Goal: Book appointment/travel/reservation

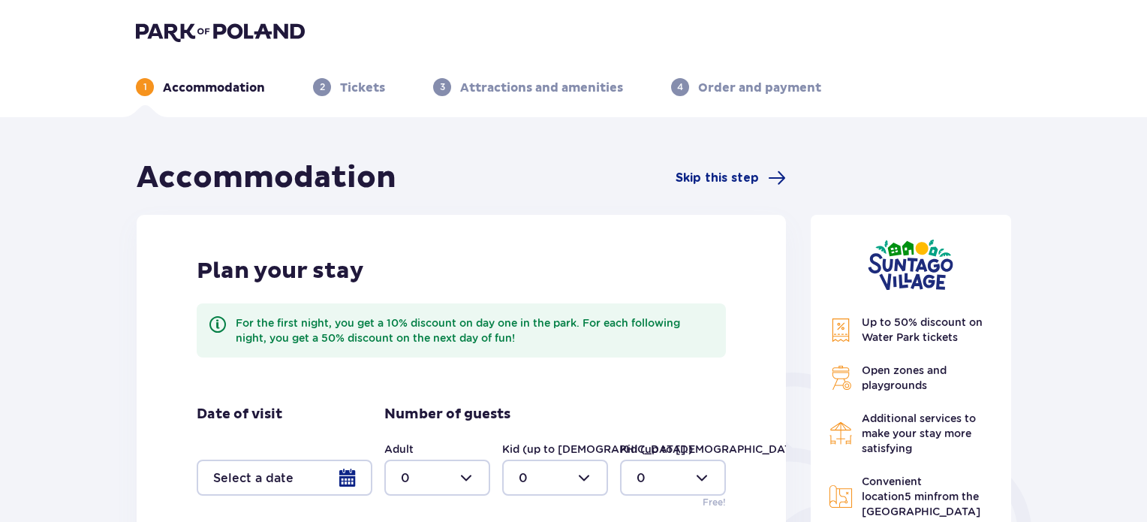
click at [403, 484] on div at bounding box center [437, 478] width 106 height 36
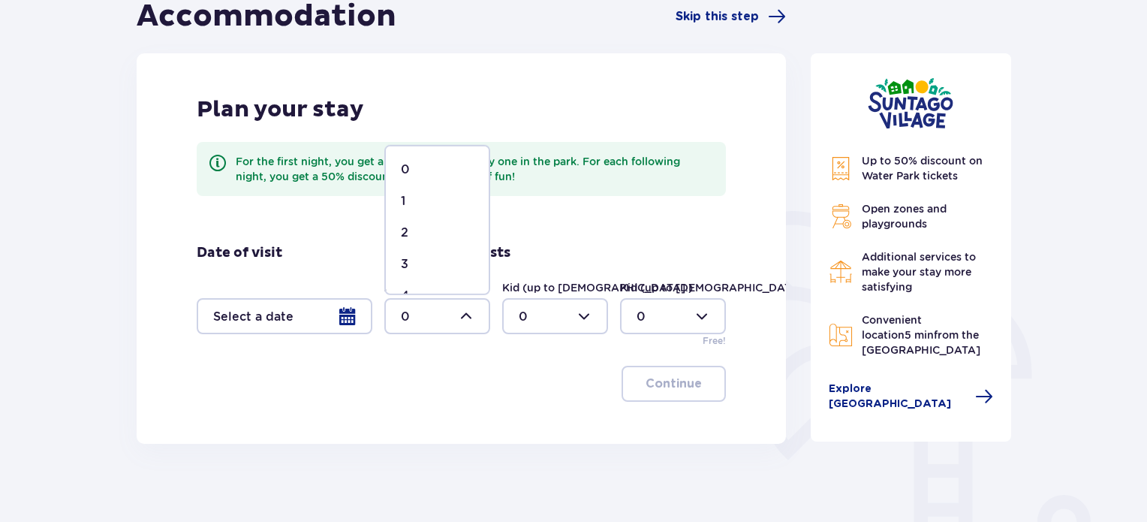
scroll to position [173, 0]
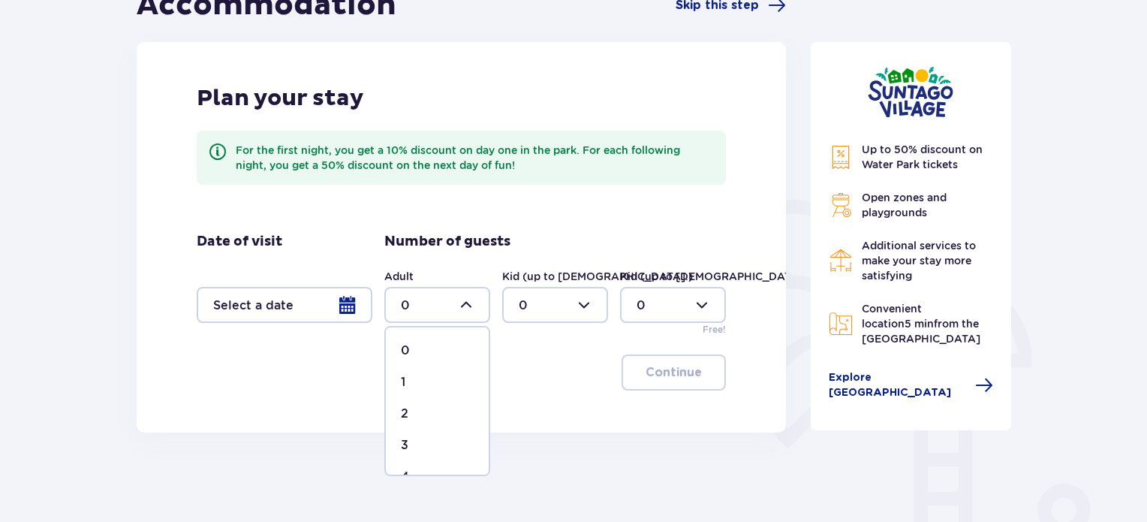
click at [417, 411] on div "2" at bounding box center [437, 413] width 73 height 17
type input "2"
click at [556, 303] on div at bounding box center [555, 305] width 106 height 36
click at [529, 383] on div "1" at bounding box center [555, 382] width 73 height 17
type input "1"
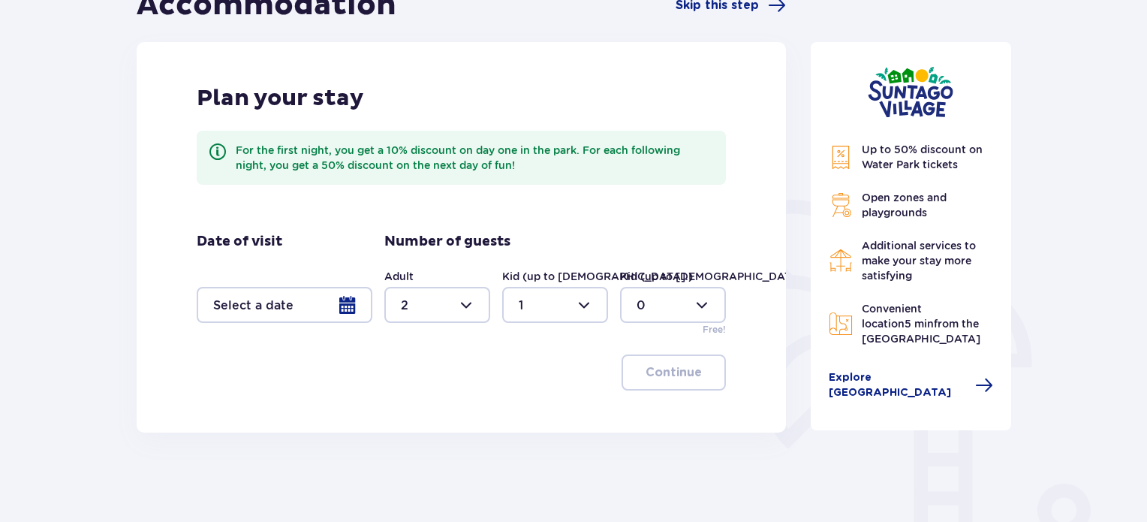
click at [687, 313] on div at bounding box center [673, 305] width 106 height 36
click at [640, 415] on p "2" at bounding box center [641, 413] width 8 height 17
type input "2"
click at [315, 304] on div at bounding box center [285, 305] width 176 height 36
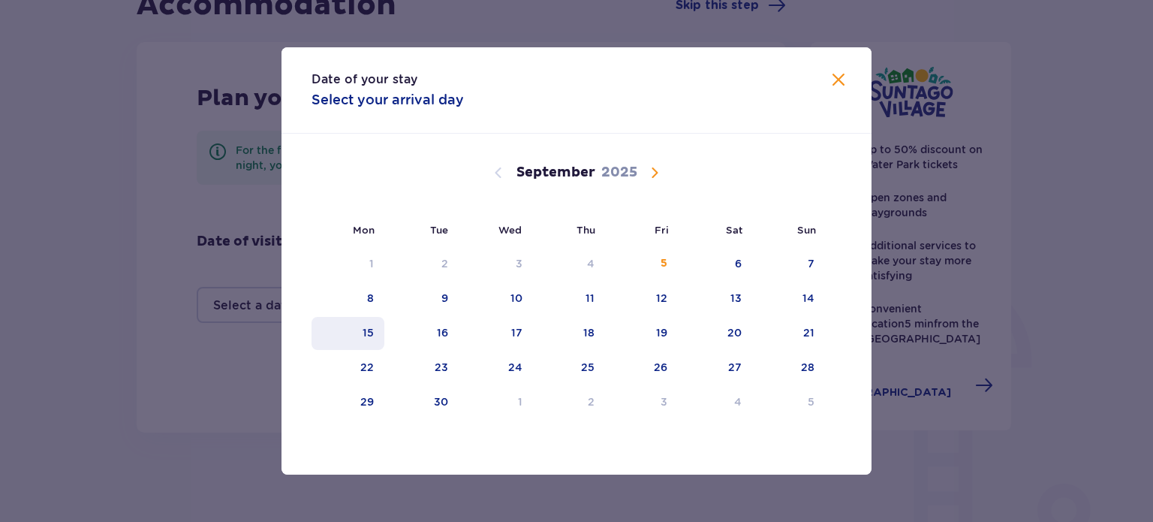
click at [358, 326] on div "15" at bounding box center [348, 333] width 73 height 33
click at [648, 171] on span "Calendar" at bounding box center [655, 173] width 18 height 18
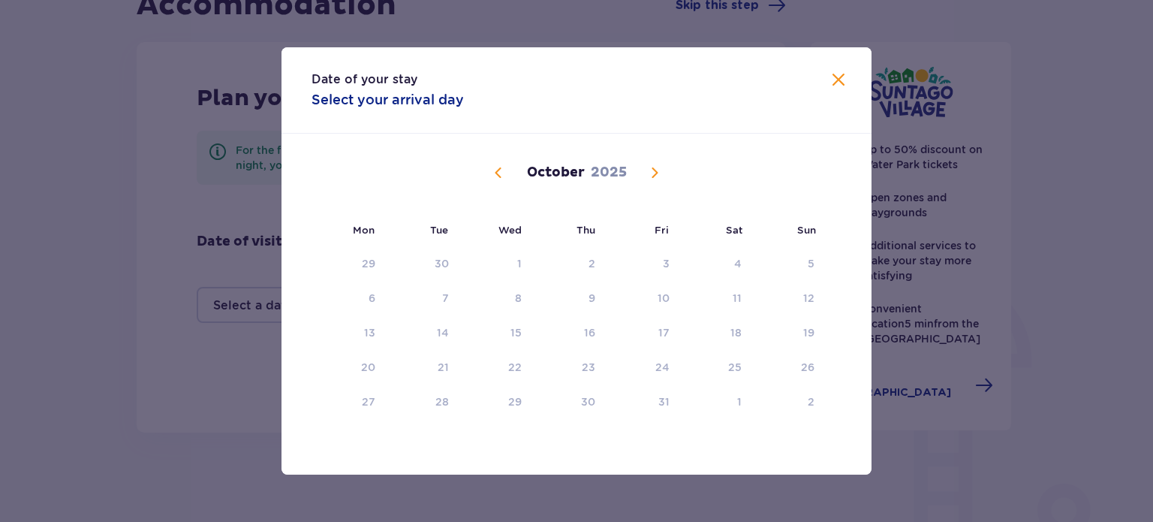
click at [501, 176] on span "Calendar" at bounding box center [499, 173] width 18 height 18
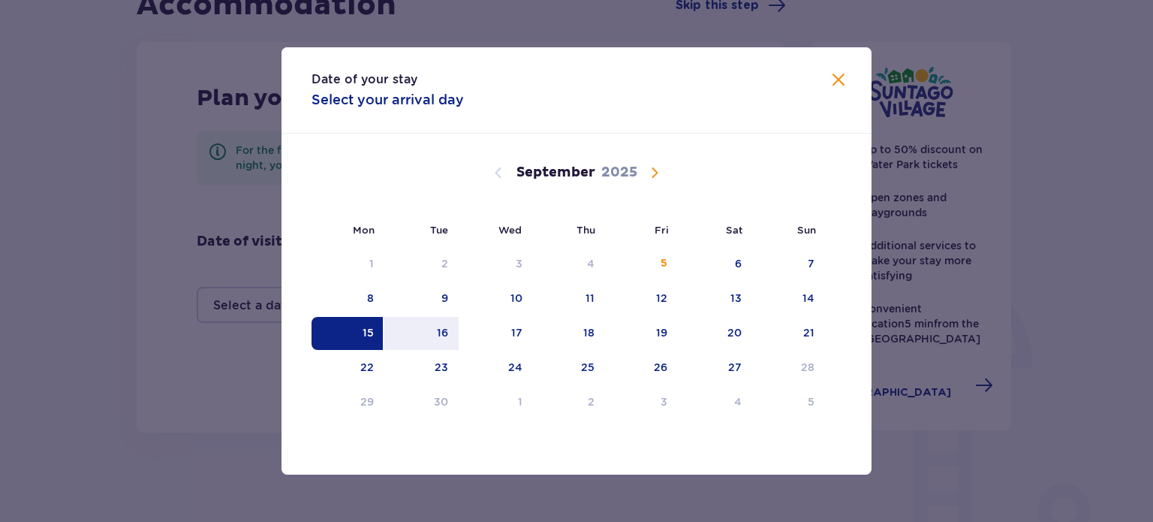
click at [351, 334] on div "15" at bounding box center [348, 333] width 73 height 33
click at [651, 171] on span "Calendar" at bounding box center [655, 173] width 18 height 18
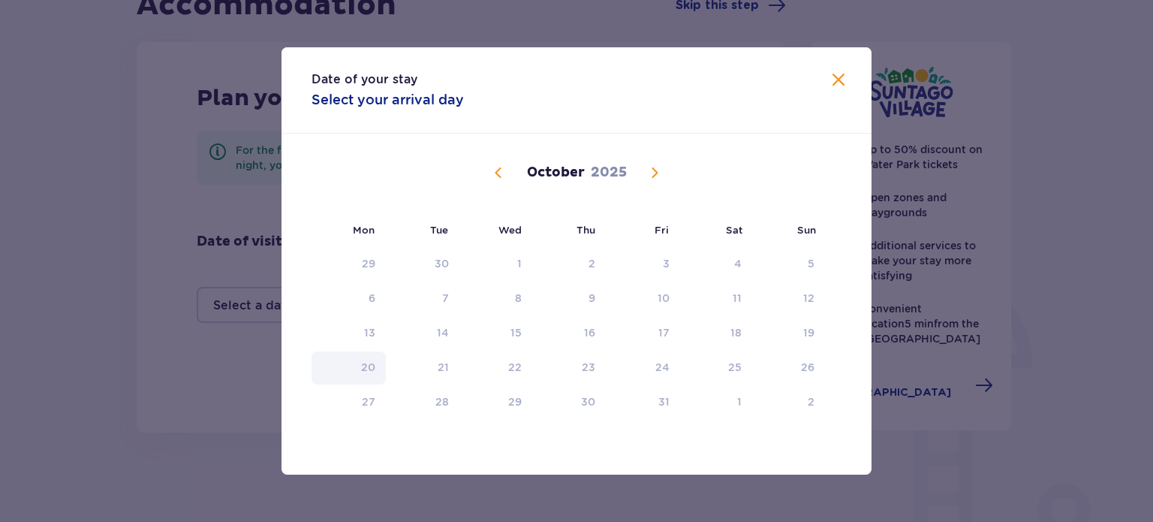
click at [368, 370] on div "20" at bounding box center [368, 367] width 14 height 15
click at [499, 174] on span "Calendar" at bounding box center [499, 173] width 18 height 18
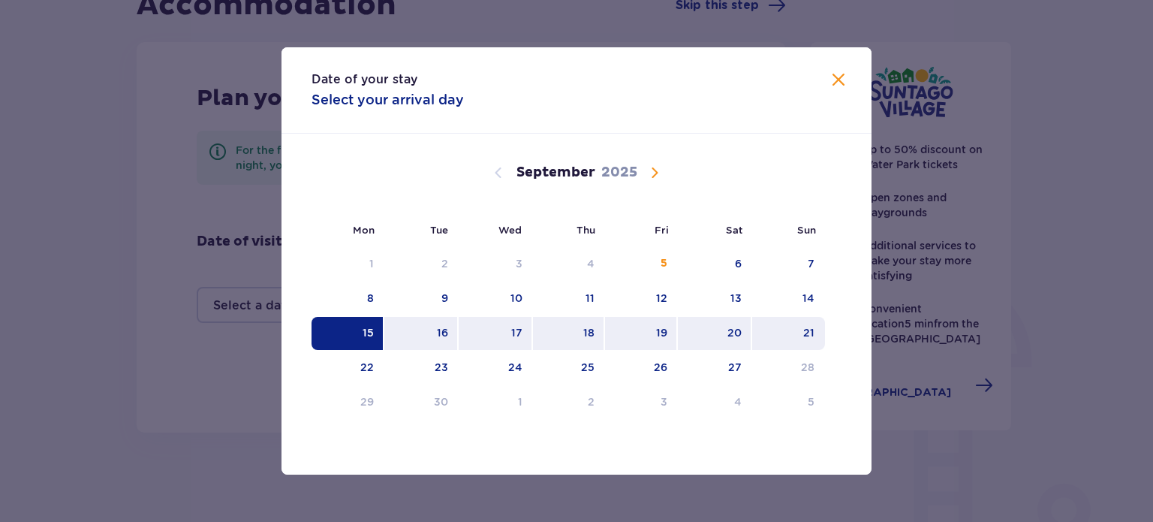
click at [802, 324] on div "21" at bounding box center [788, 333] width 73 height 33
type input "[DATE] - [DATE]"
type input "0"
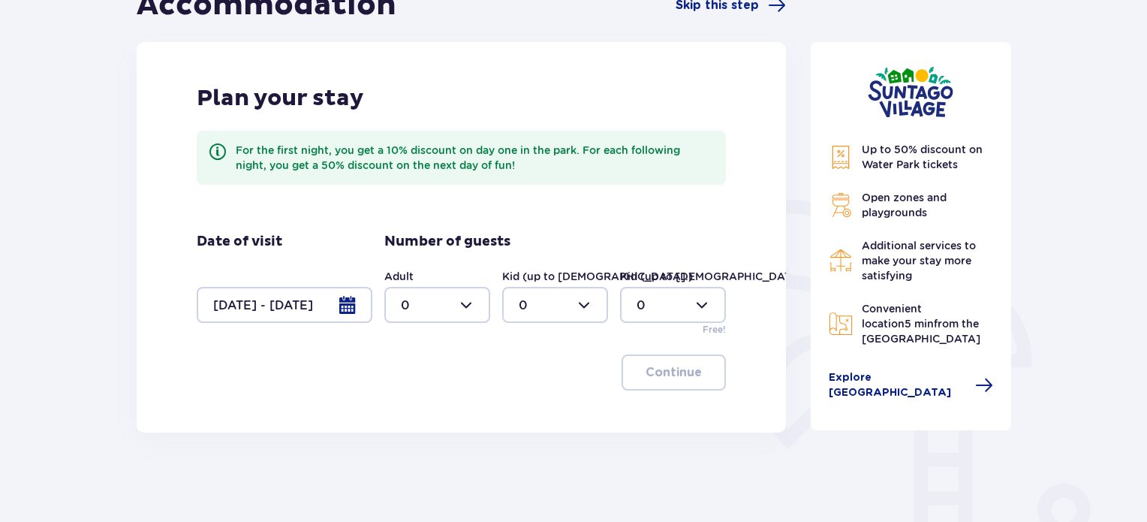
click at [306, 306] on div at bounding box center [285, 305] width 176 height 36
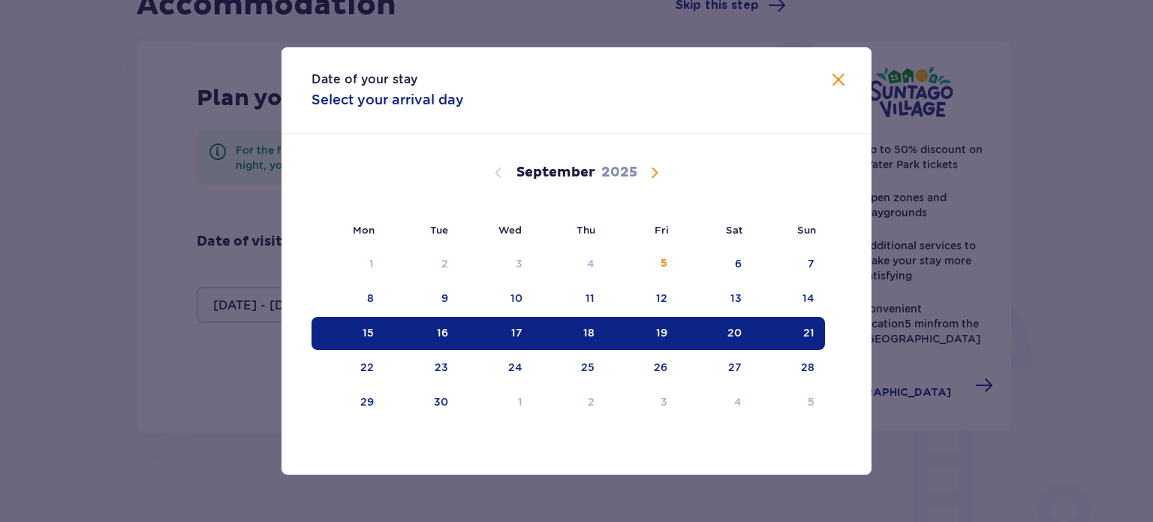
click at [484, 327] on div "17" at bounding box center [496, 333] width 74 height 33
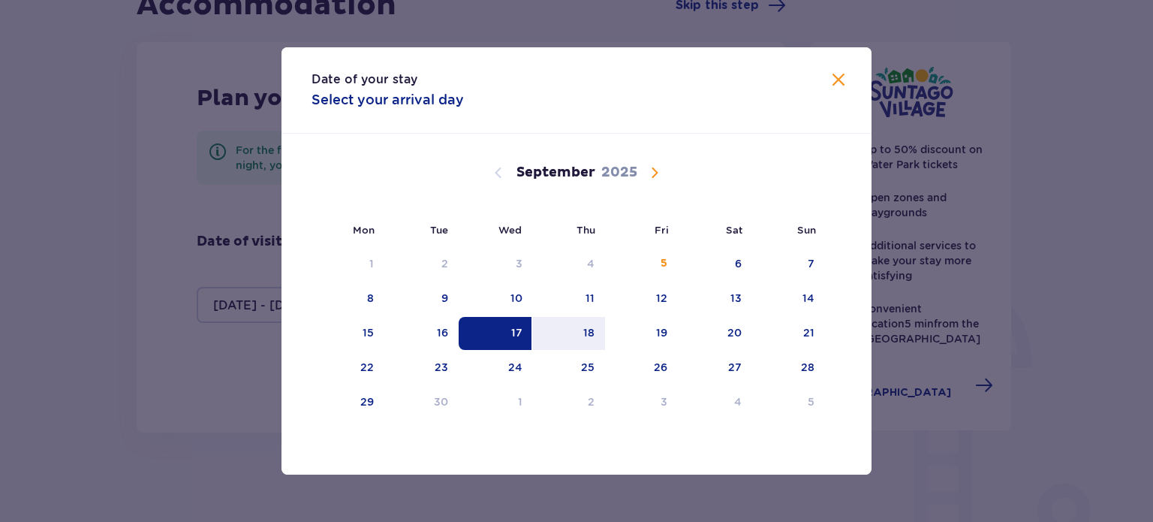
click at [465, 336] on div "17" at bounding box center [496, 333] width 74 height 33
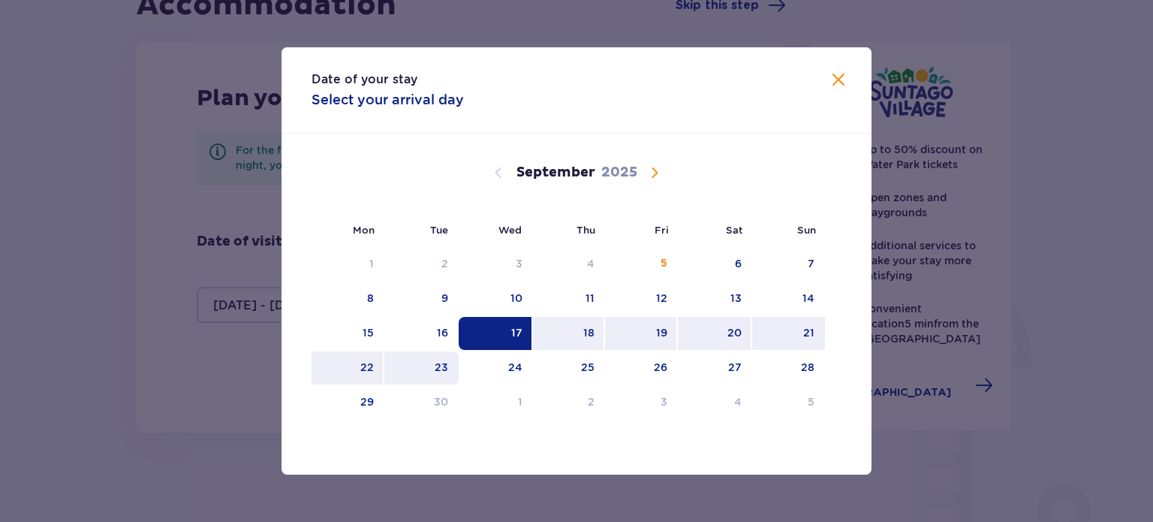
click at [410, 372] on div "23" at bounding box center [421, 367] width 74 height 33
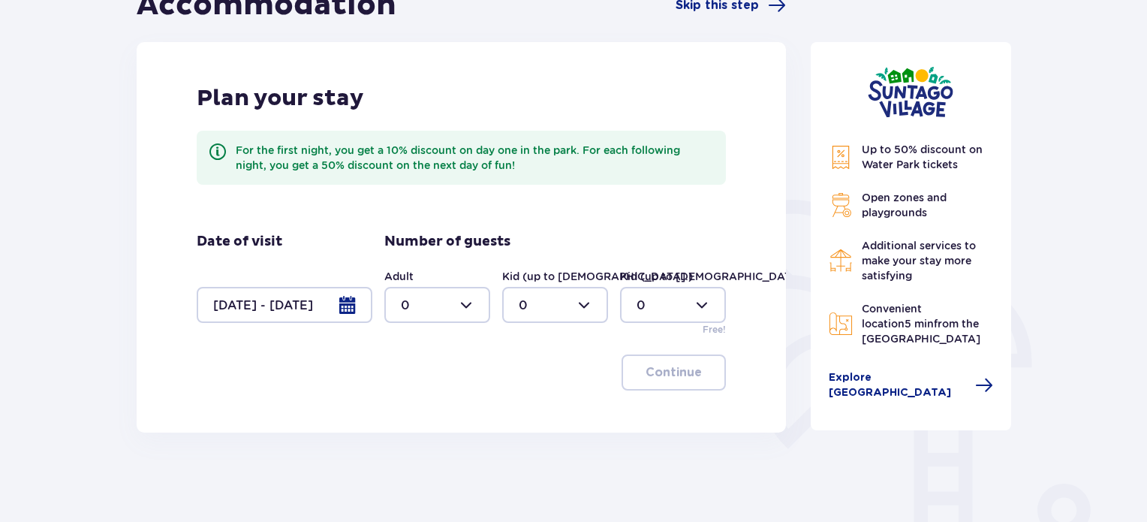
click at [330, 304] on div at bounding box center [285, 305] width 176 height 36
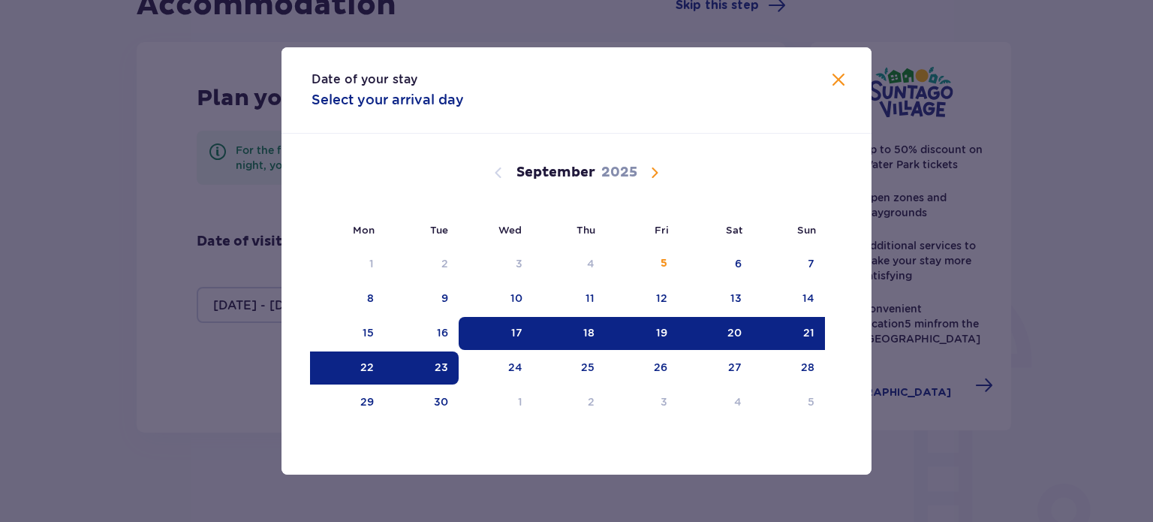
click at [664, 170] on div "[DATE]" at bounding box center [576, 173] width 497 height 18
click at [345, 411] on div "29" at bounding box center [348, 402] width 73 height 33
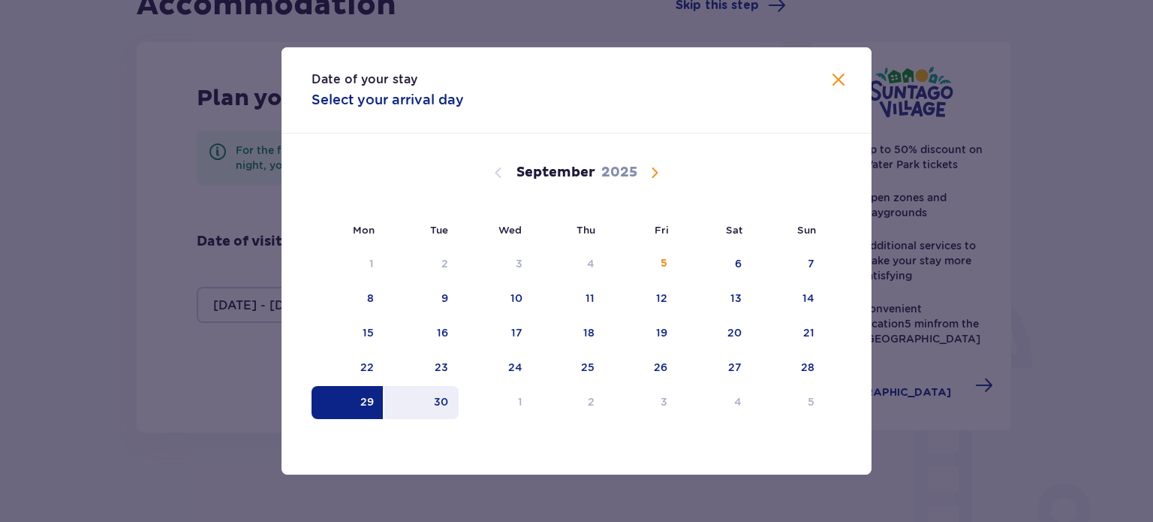
click at [436, 407] on div "30" at bounding box center [441, 401] width 14 height 15
type input "[DATE] - [DATE]"
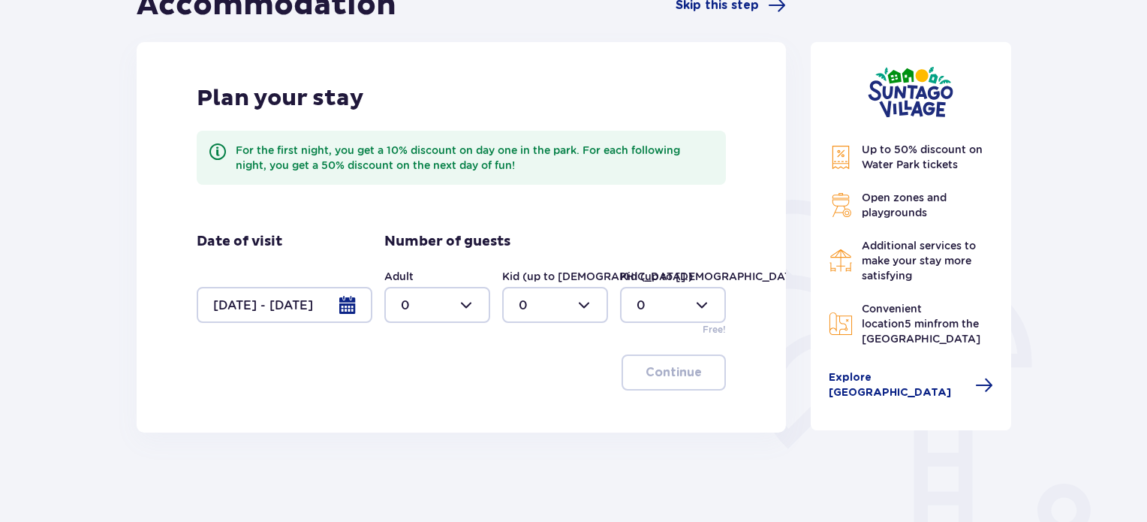
click at [429, 312] on div at bounding box center [437, 305] width 106 height 36
click at [418, 413] on div "2" at bounding box center [437, 413] width 73 height 17
type input "2"
click at [547, 305] on div at bounding box center [555, 305] width 106 height 36
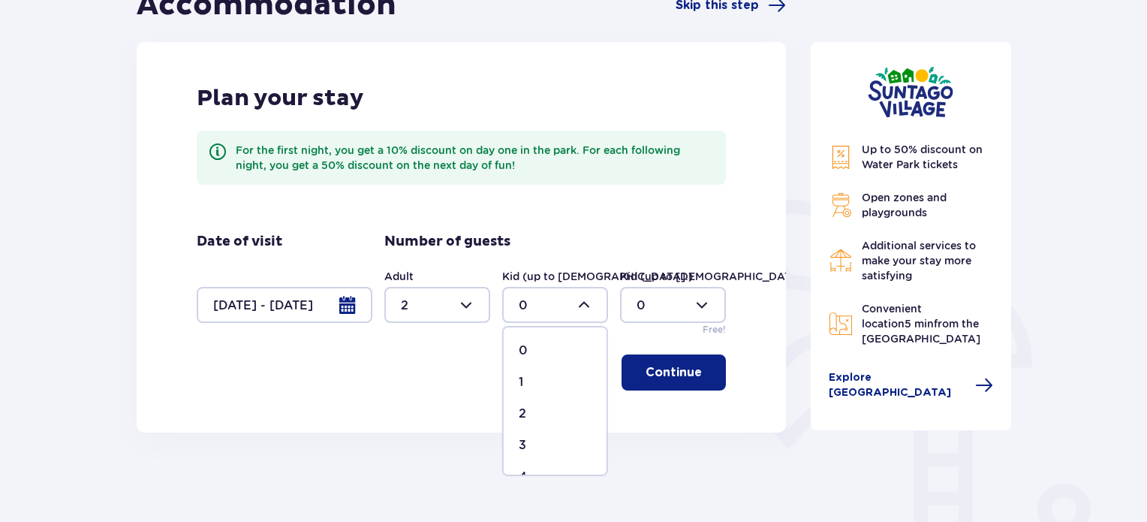
click at [535, 375] on div "1" at bounding box center [555, 382] width 73 height 17
type input "1"
click at [652, 310] on div at bounding box center [673, 305] width 106 height 36
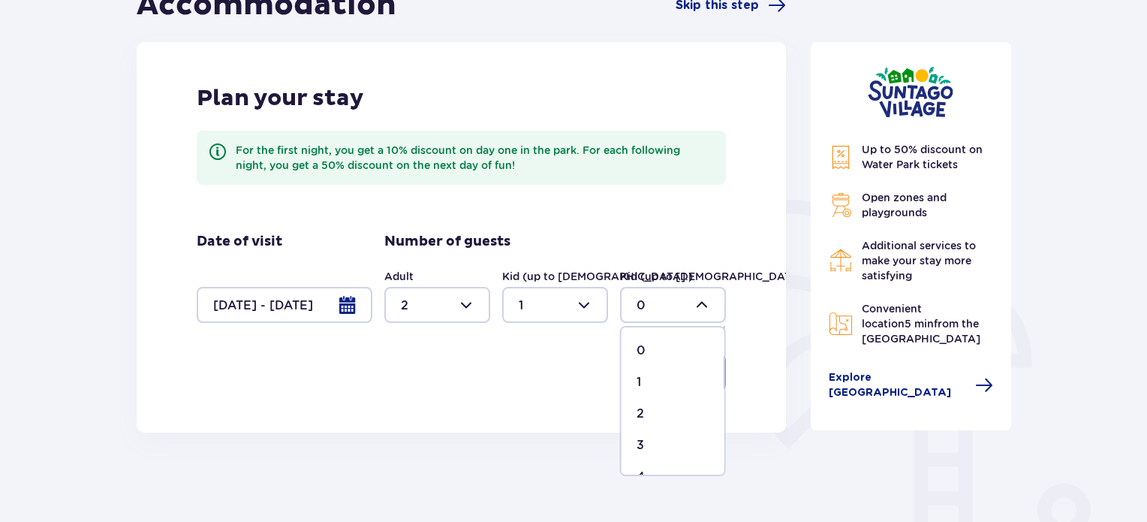
click at [632, 404] on span "2" at bounding box center [673, 414] width 103 height 32
type input "2"
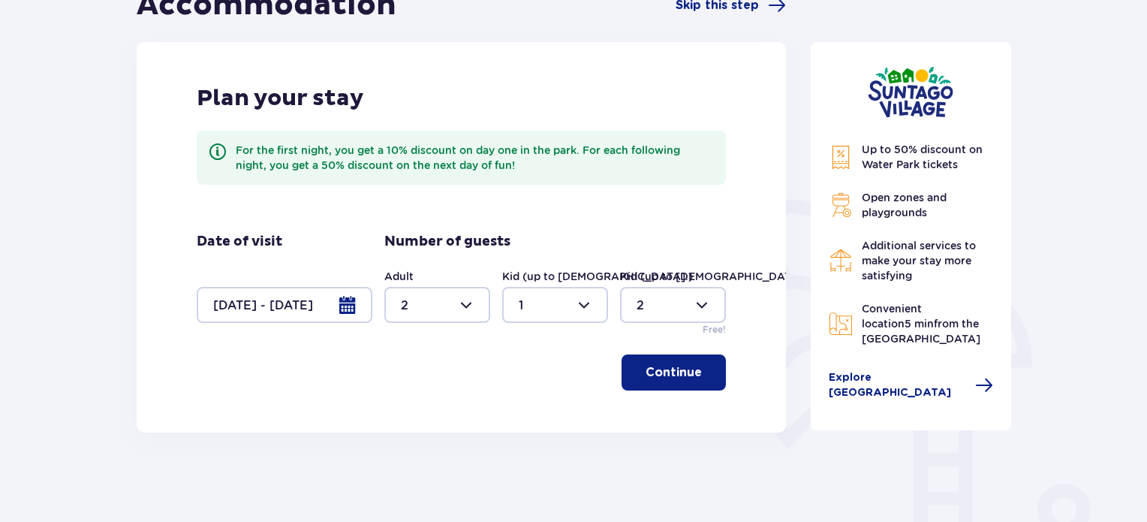
click at [646, 377] on p "Continue" at bounding box center [674, 372] width 56 height 17
